Goal: Task Accomplishment & Management: Use online tool/utility

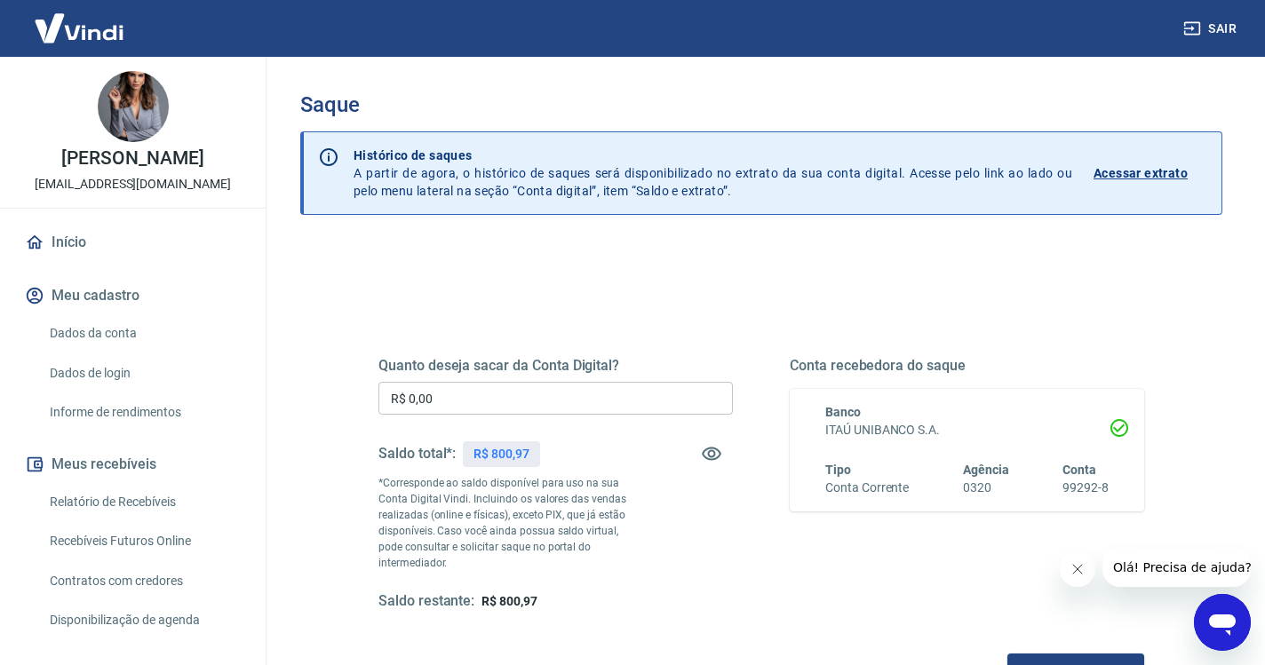
click at [511, 400] on input "R$ 0,00" at bounding box center [555, 398] width 354 height 33
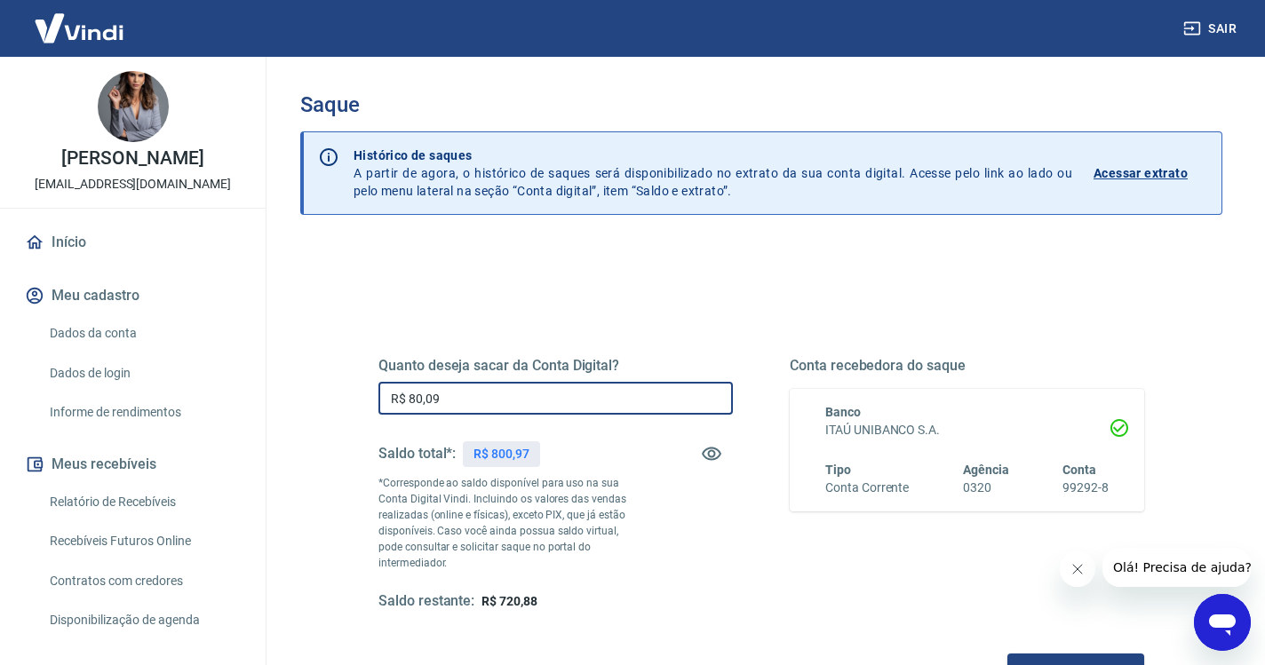
type input "R$ 800,97"
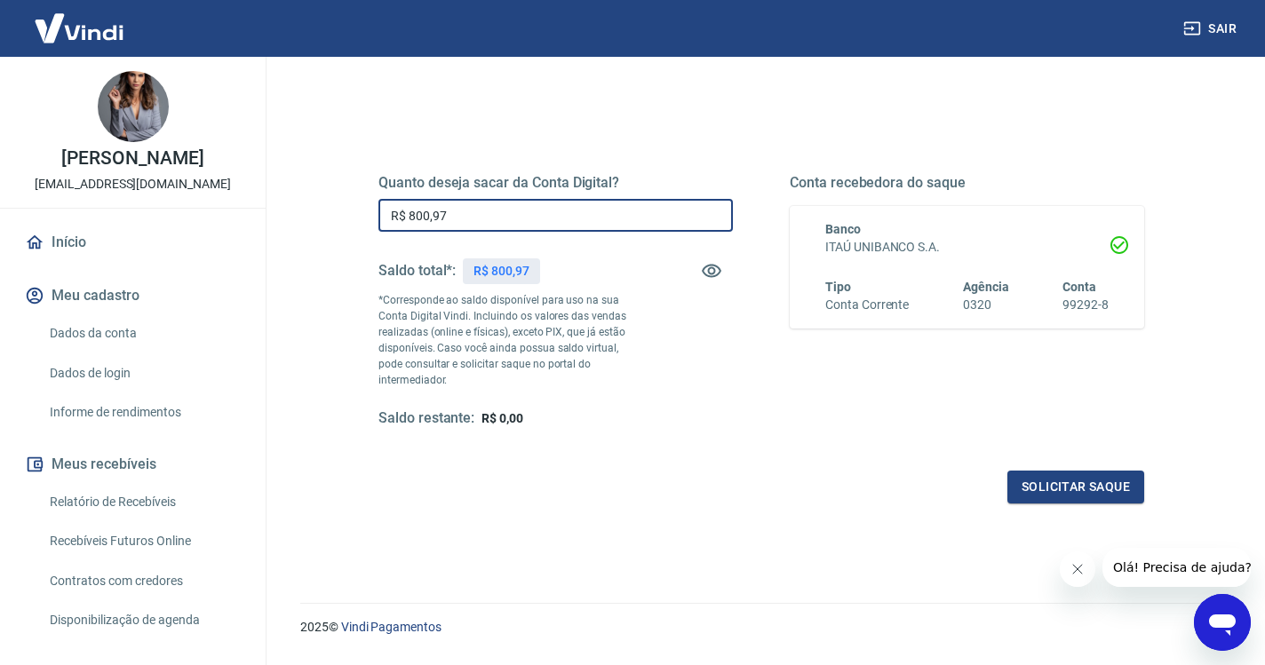
scroll to position [207, 0]
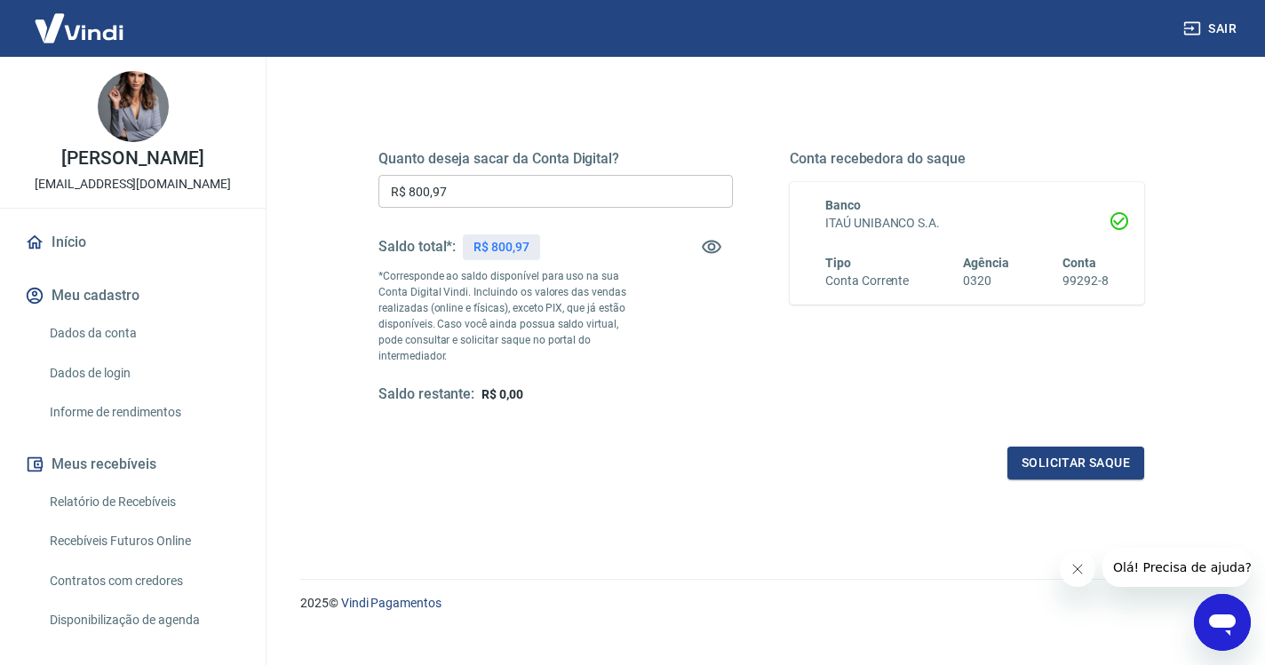
click at [490, 464] on div "Quanto deseja sacar da Conta Digital? R$ 800,97 ​ Saldo total*: R$ 800,97 *Corr…" at bounding box center [761, 286] width 808 height 429
click at [1007, 447] on button "Solicitar saque" at bounding box center [1075, 463] width 137 height 33
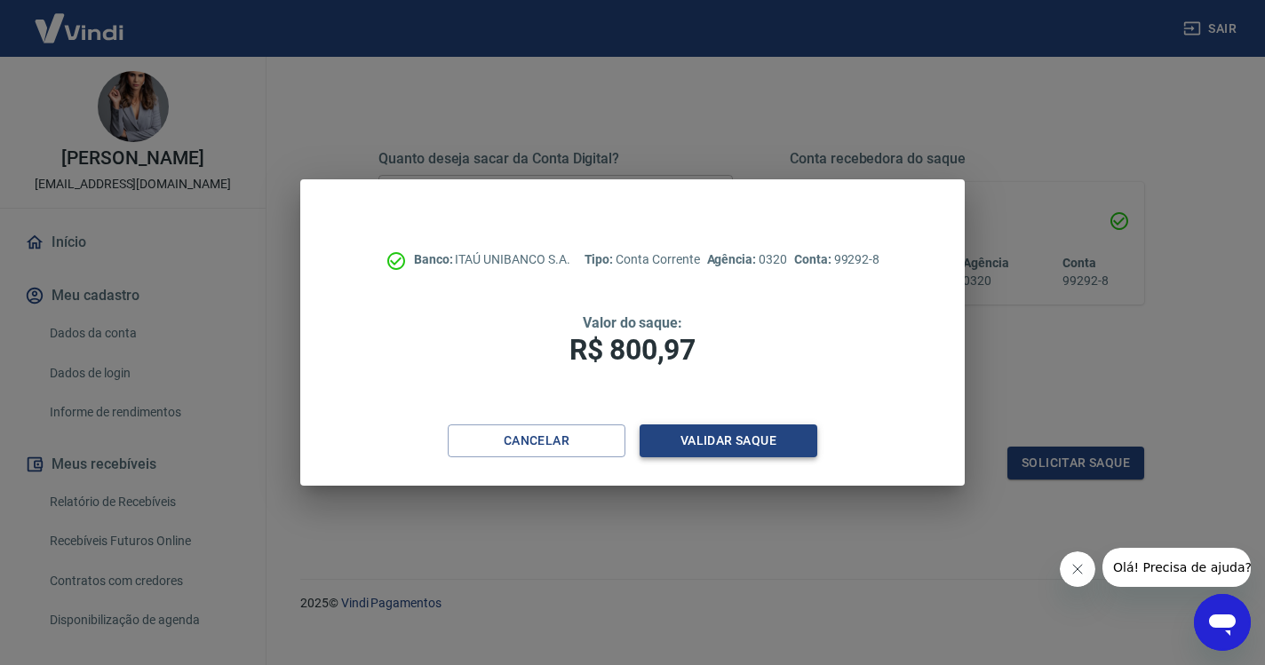
click at [699, 439] on button "Validar saque" at bounding box center [728, 441] width 178 height 33
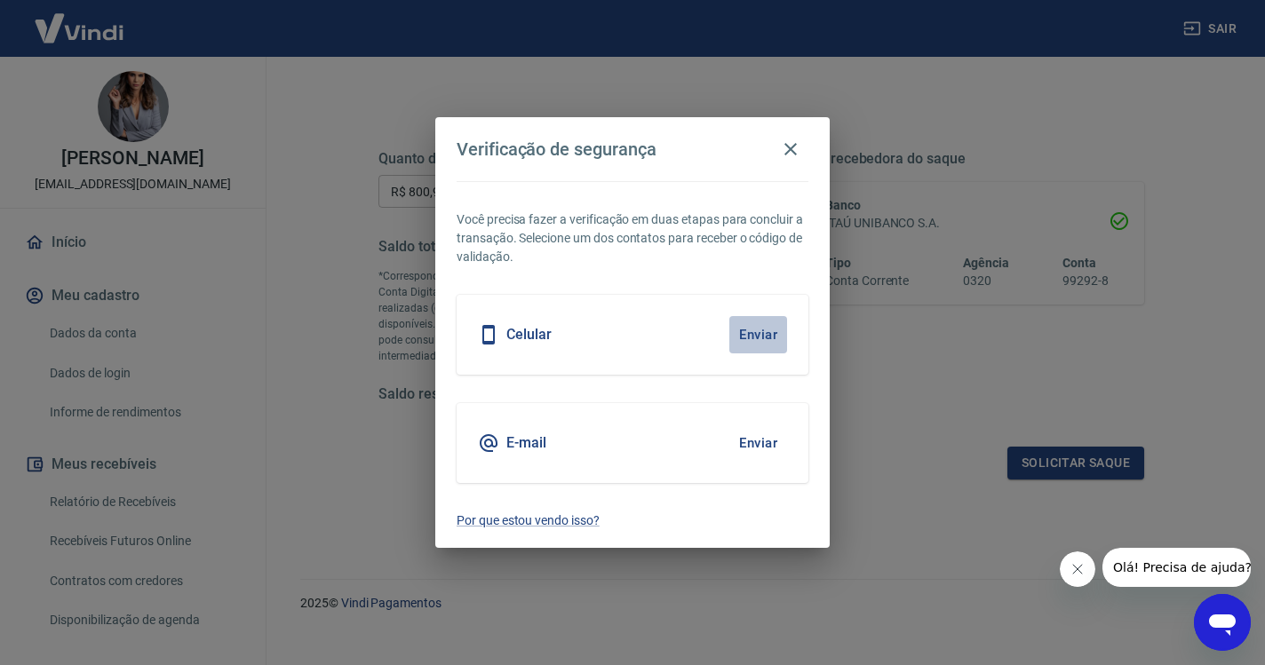
click at [749, 331] on button "Enviar" at bounding box center [758, 334] width 58 height 37
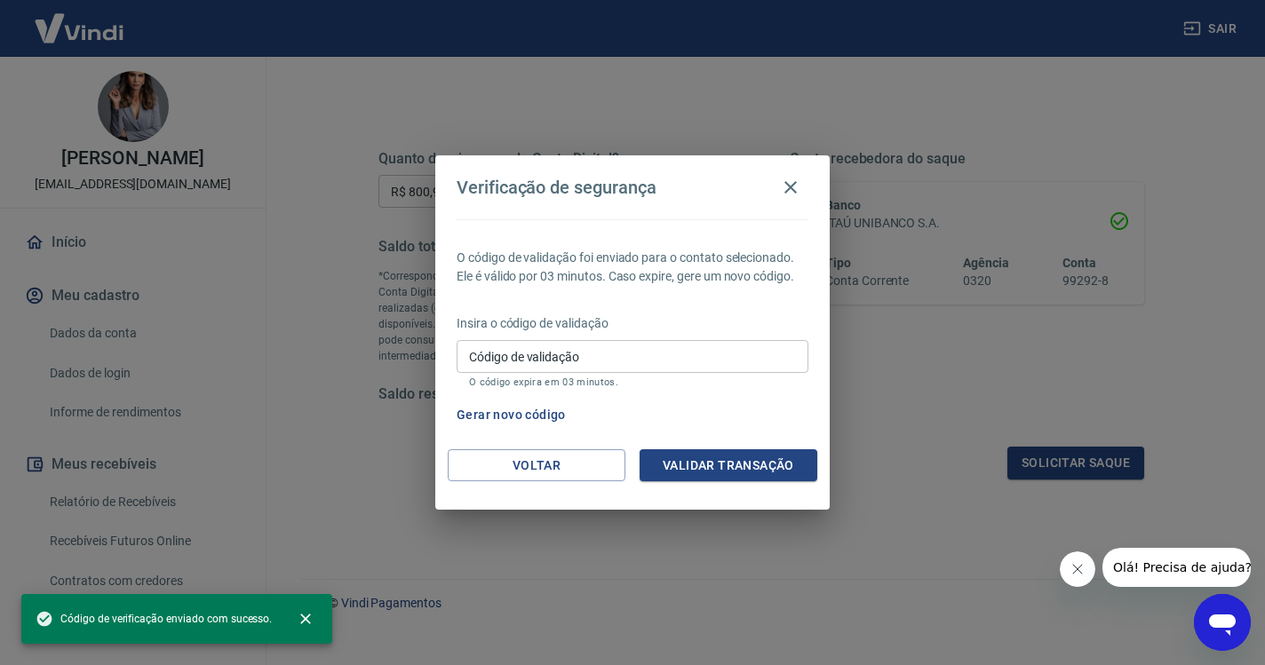
click at [616, 348] on input "Código de validação" at bounding box center [632, 356] width 352 height 33
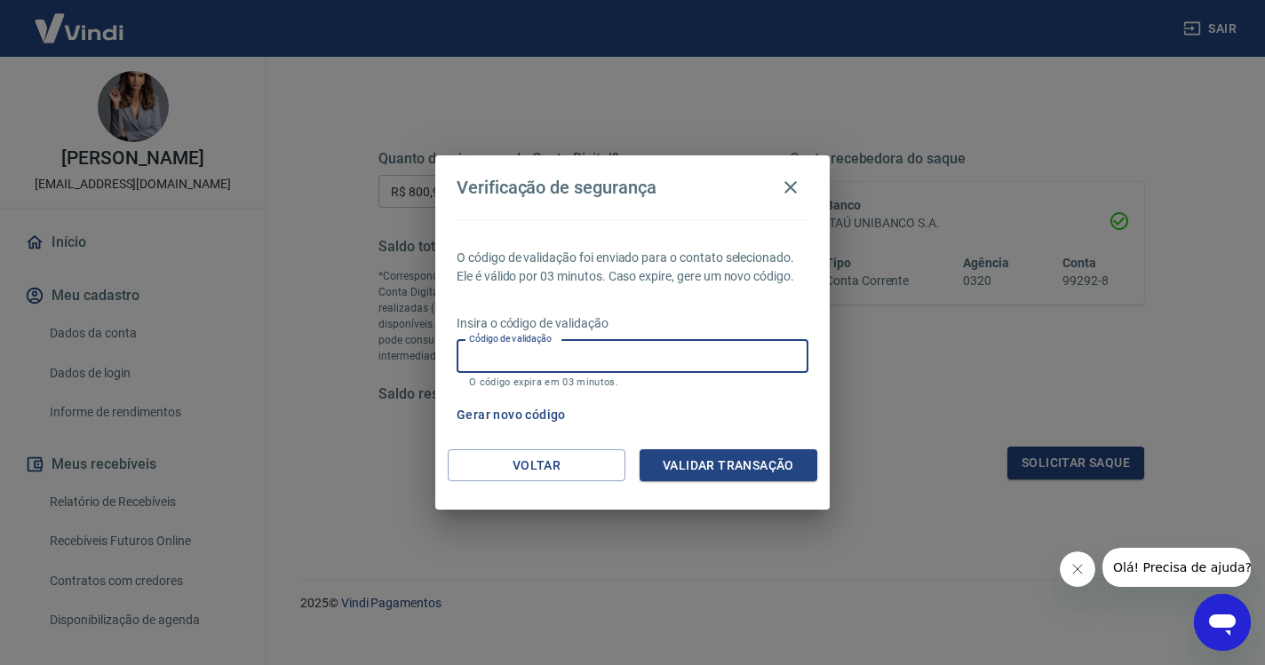
paste input "448463"
type input "448463"
click at [673, 475] on button "Validar transação" at bounding box center [728, 465] width 178 height 33
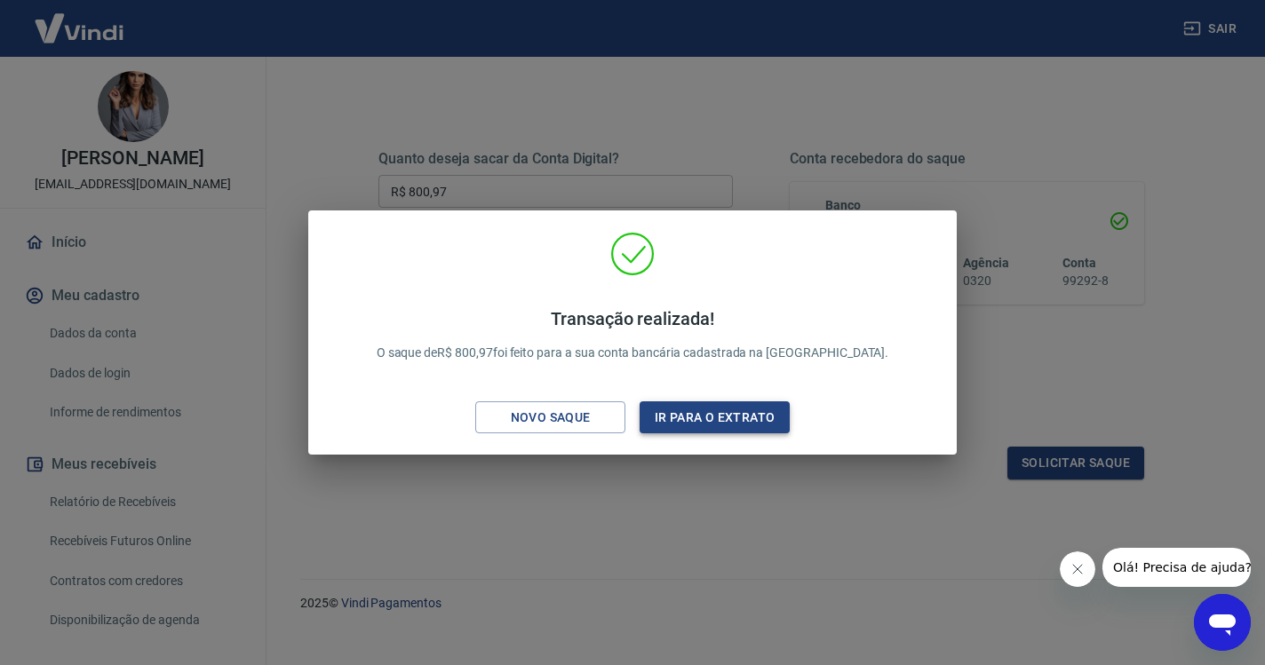
click at [729, 420] on button "Ir para o extrato" at bounding box center [714, 417] width 150 height 33
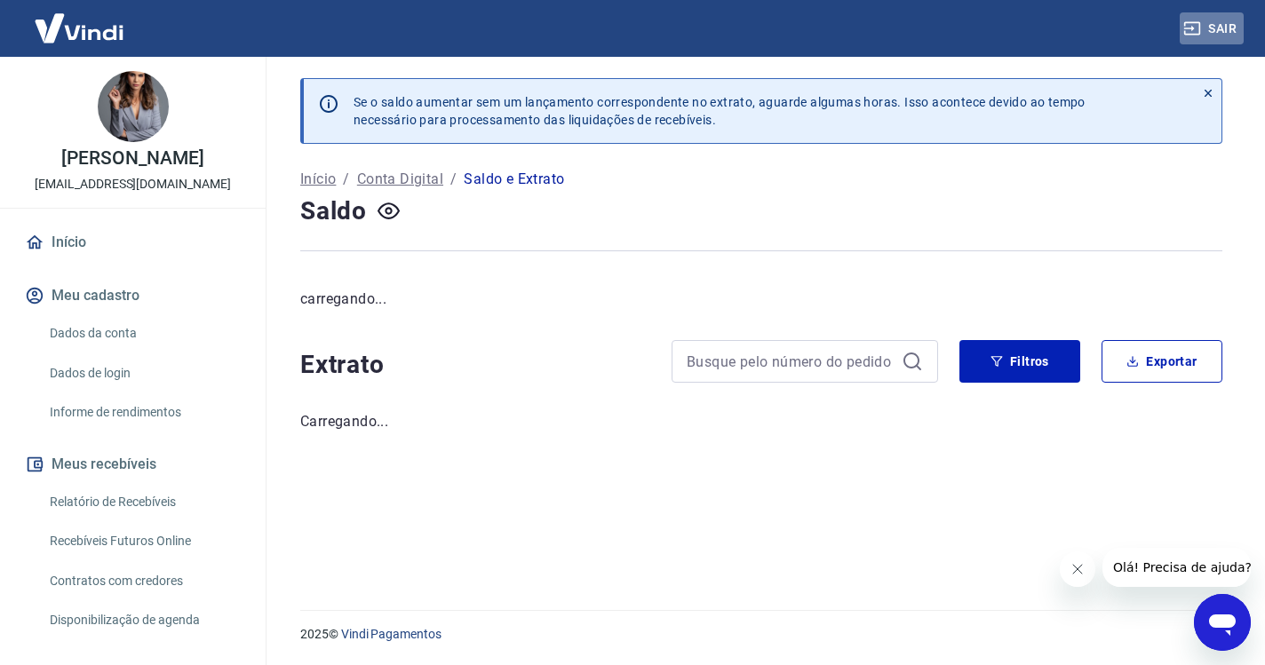
click at [1222, 29] on button "Sair" at bounding box center [1211, 28] width 64 height 33
